Goal: Task Accomplishment & Management: Use online tool/utility

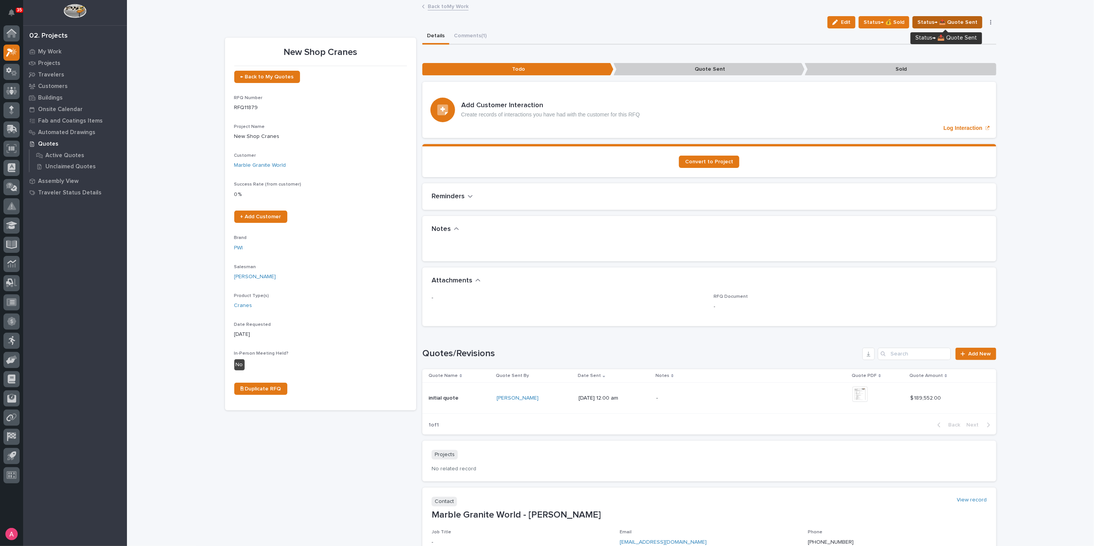
click at [933, 21] on span "Status→ 📤 Quote Sent" at bounding box center [947, 22] width 60 height 9
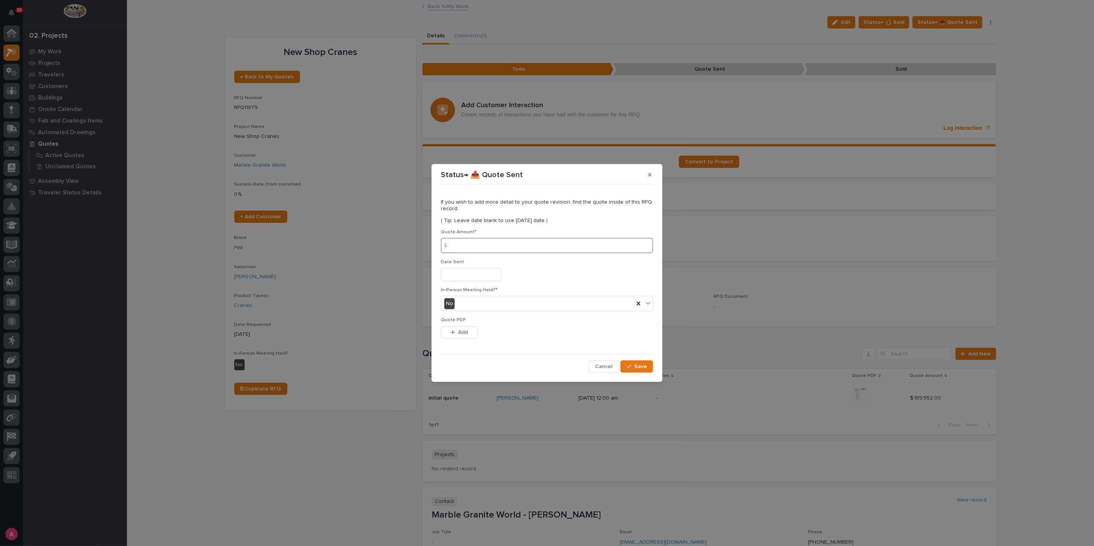
click at [492, 249] on input at bounding box center [547, 245] width 212 height 15
click at [470, 248] on input at bounding box center [547, 245] width 212 height 15
type input "186971"
click at [453, 333] on icon "button" at bounding box center [453, 332] width 4 height 4
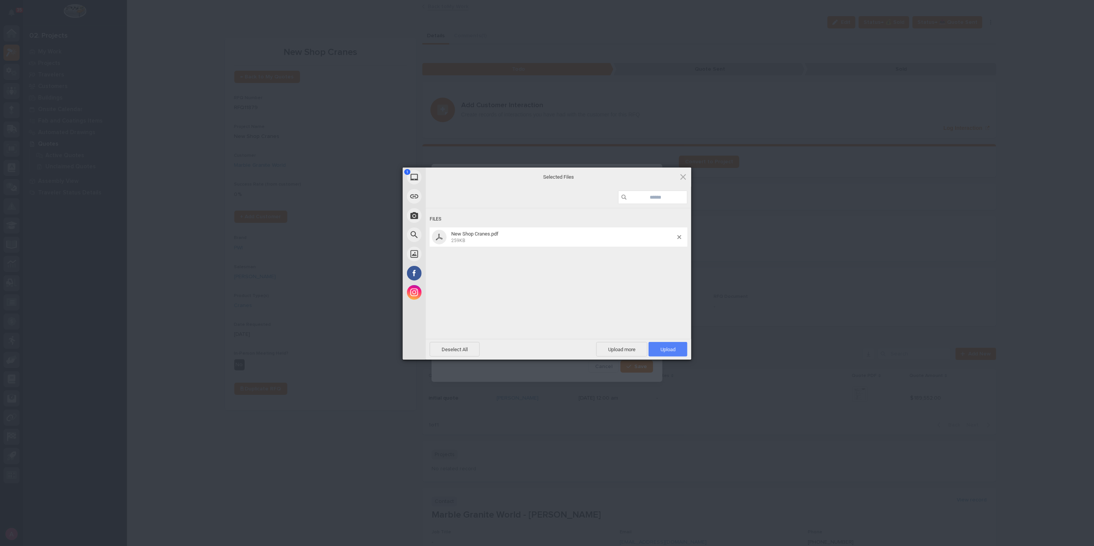
click at [676, 350] on span "Upload 1" at bounding box center [667, 349] width 39 height 15
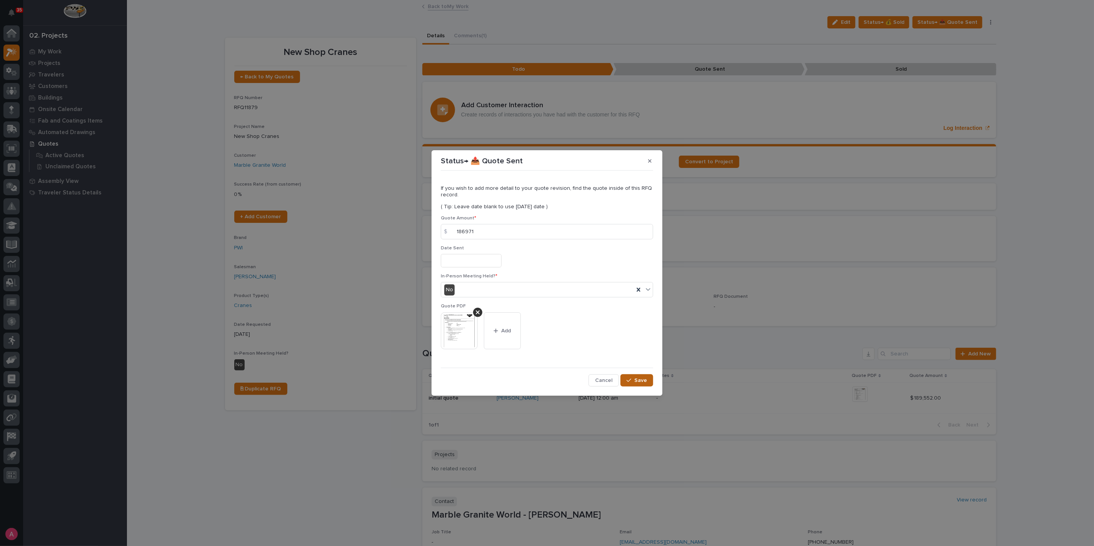
click at [641, 378] on span "Save" at bounding box center [640, 380] width 13 height 7
